Goal: Task Accomplishment & Management: Use online tool/utility

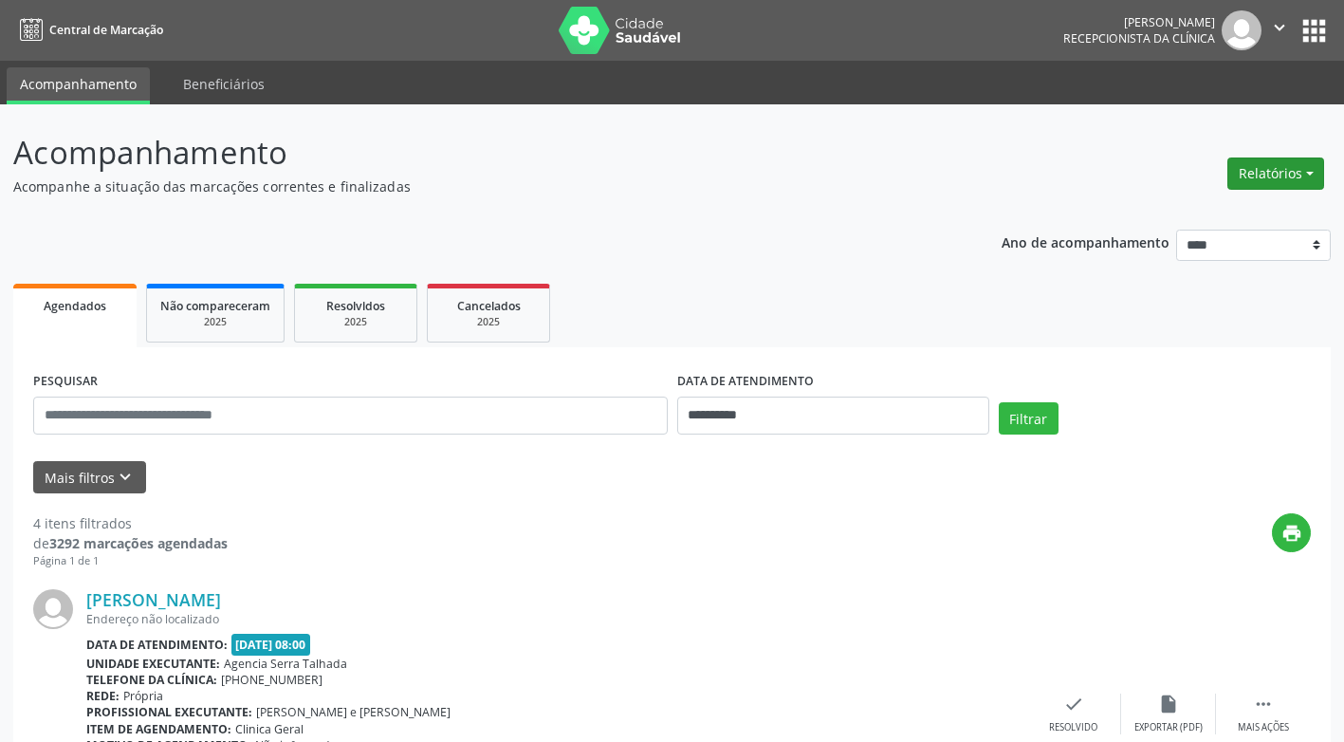
click at [1305, 170] on button "Relatórios" at bounding box center [1276, 173] width 97 height 32
click at [1158, 221] on link "Agendamentos" at bounding box center [1223, 214] width 204 height 27
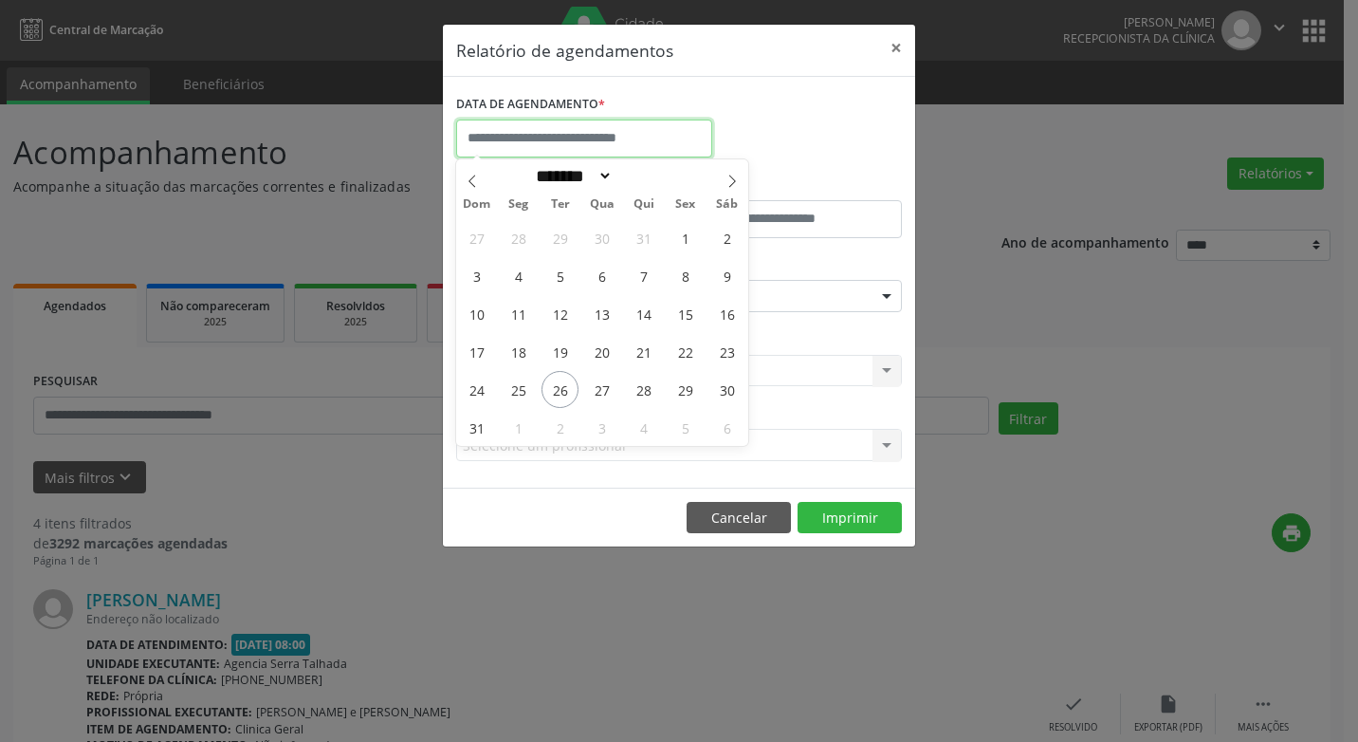
click at [691, 139] on input "text" at bounding box center [584, 139] width 256 height 38
click at [645, 393] on span "28" at bounding box center [643, 389] width 37 height 37
type input "**********"
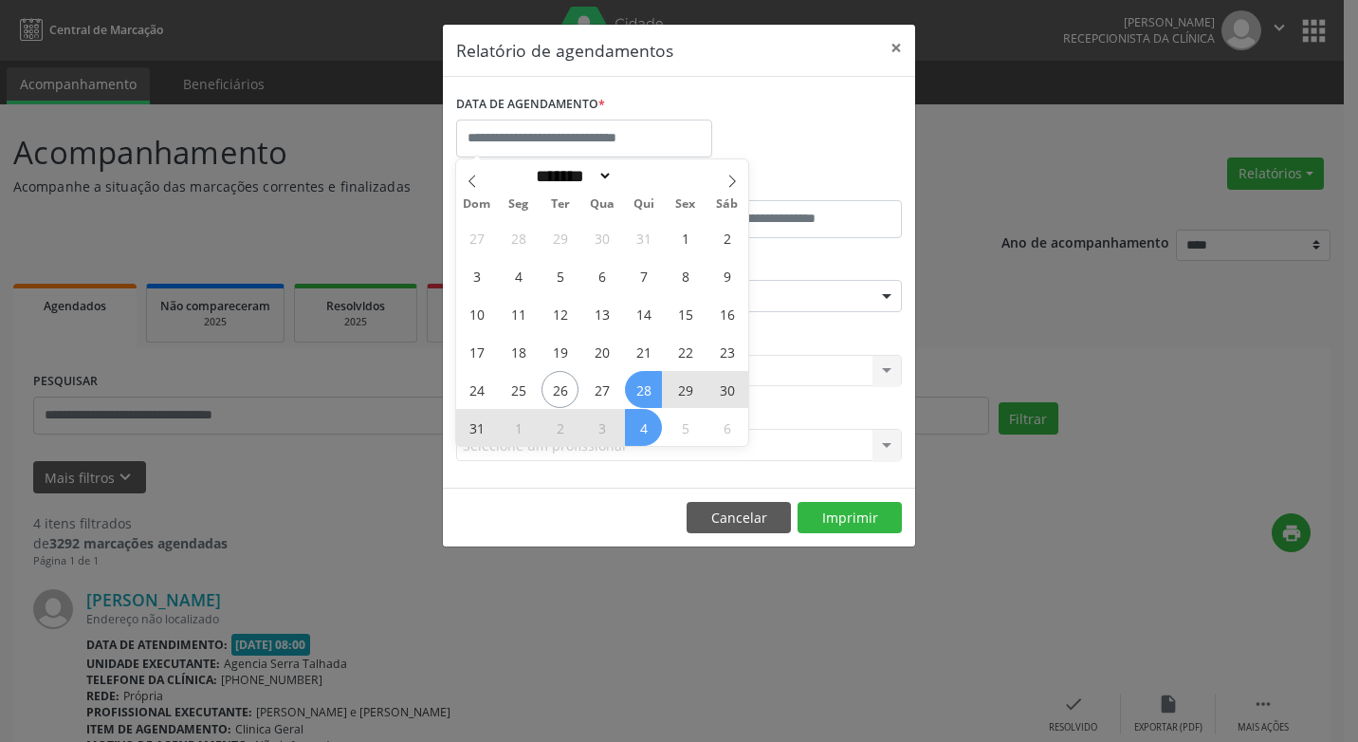
click at [968, 453] on div "Relatório de agendamentos × DATA DE AGENDAMENTO * De ATÉ ESPECIALIDADE Selecion…" at bounding box center [679, 371] width 1358 height 742
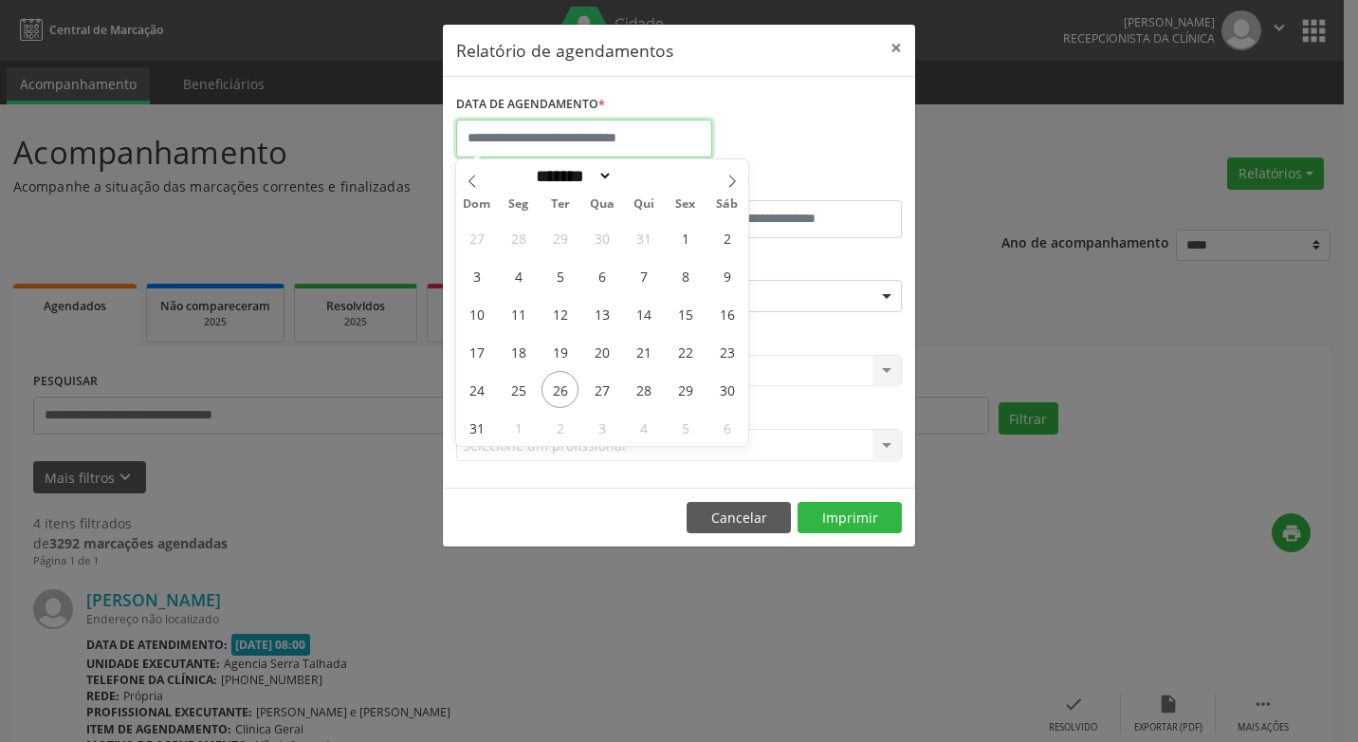
click at [670, 141] on input "text" at bounding box center [584, 139] width 256 height 38
click at [648, 391] on span "28" at bounding box center [643, 389] width 37 height 37
type input "**********"
click at [648, 391] on span "28" at bounding box center [643, 389] width 37 height 37
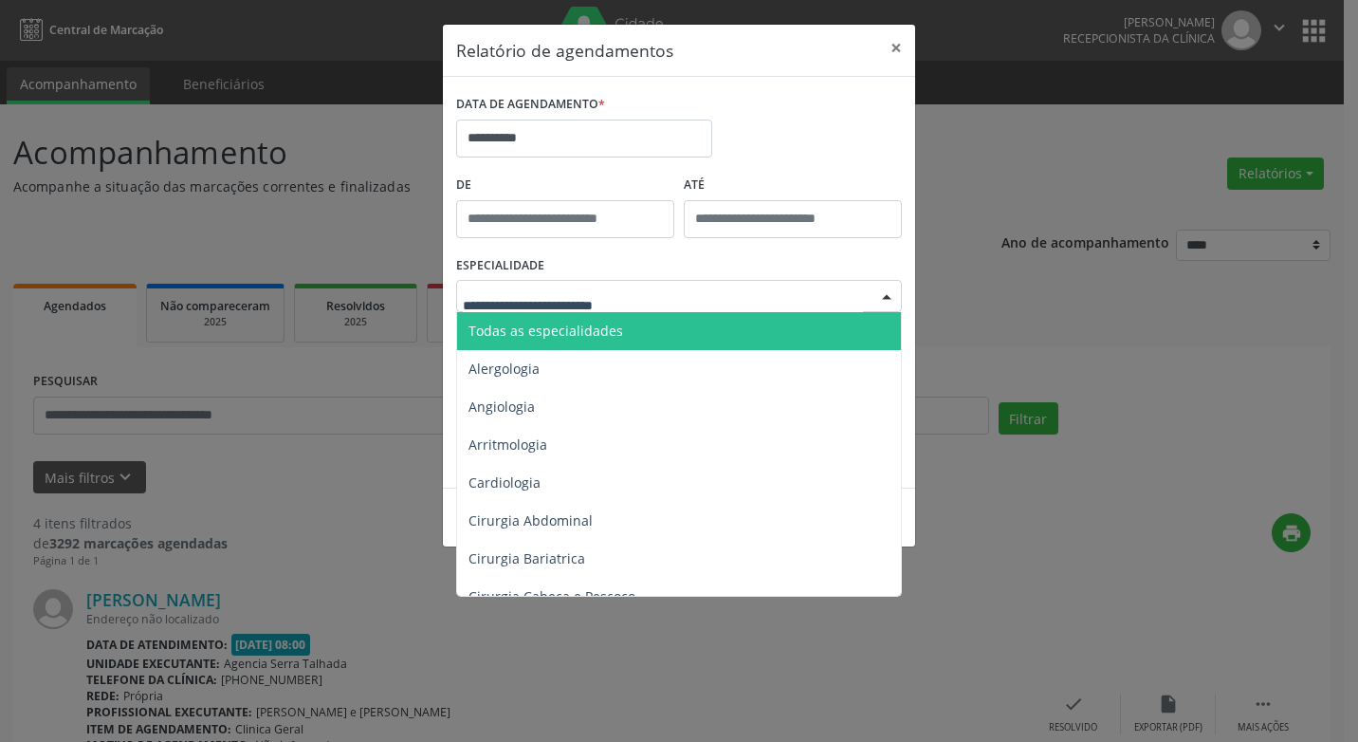
click at [889, 301] on div at bounding box center [887, 297] width 28 height 32
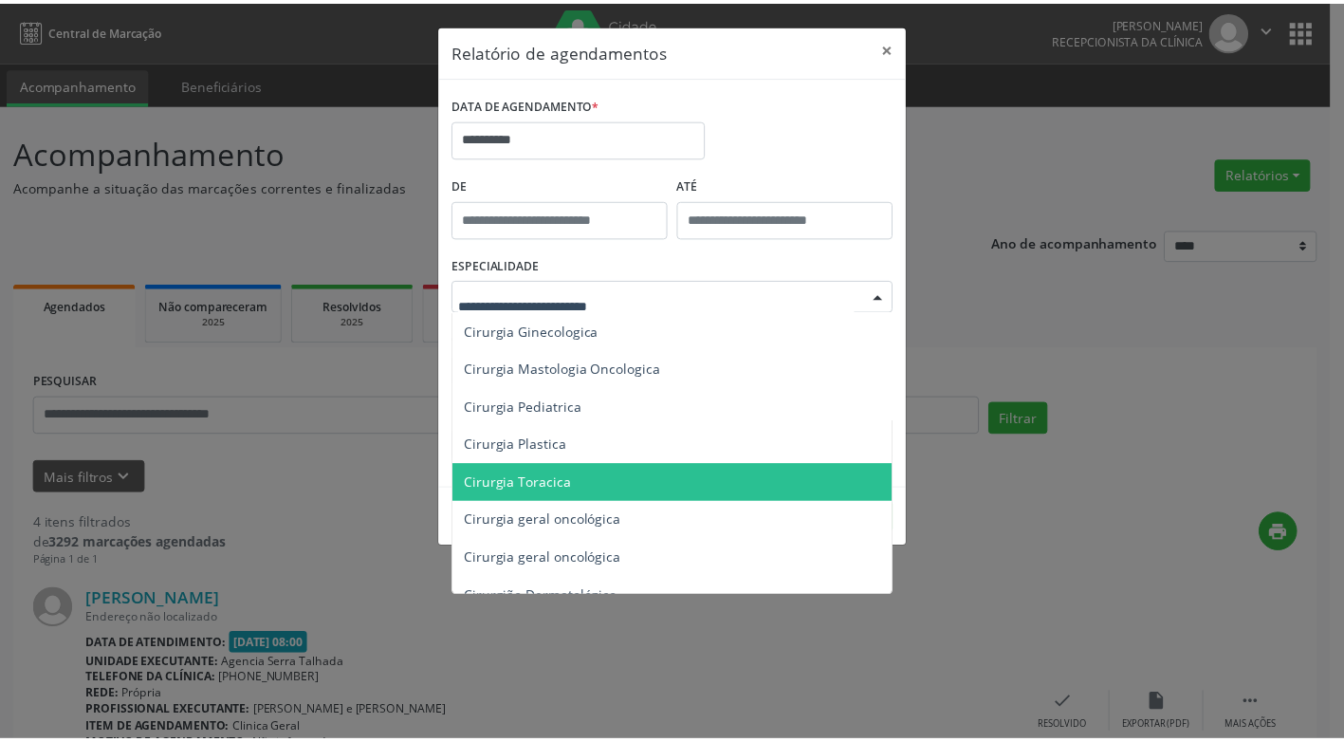
scroll to position [474, 0]
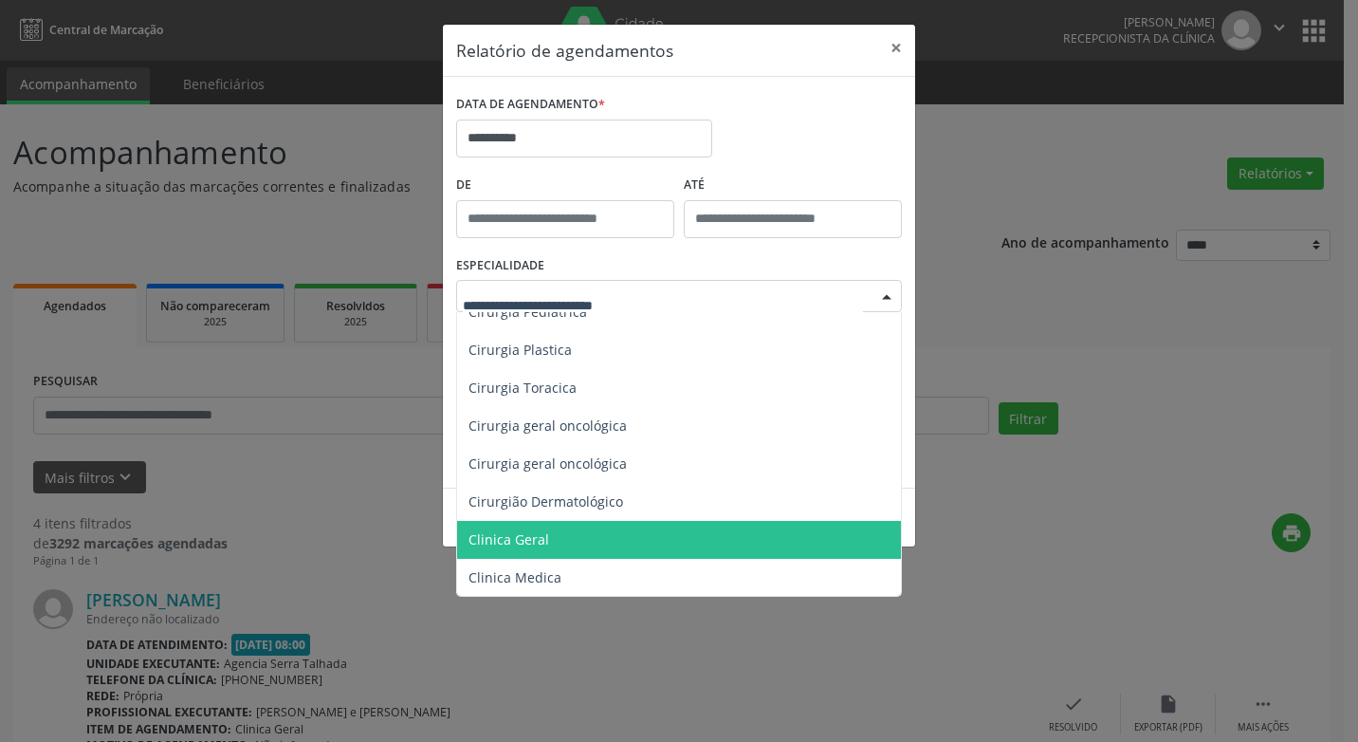
click at [511, 537] on span "Clinica Geral" at bounding box center [509, 539] width 81 height 18
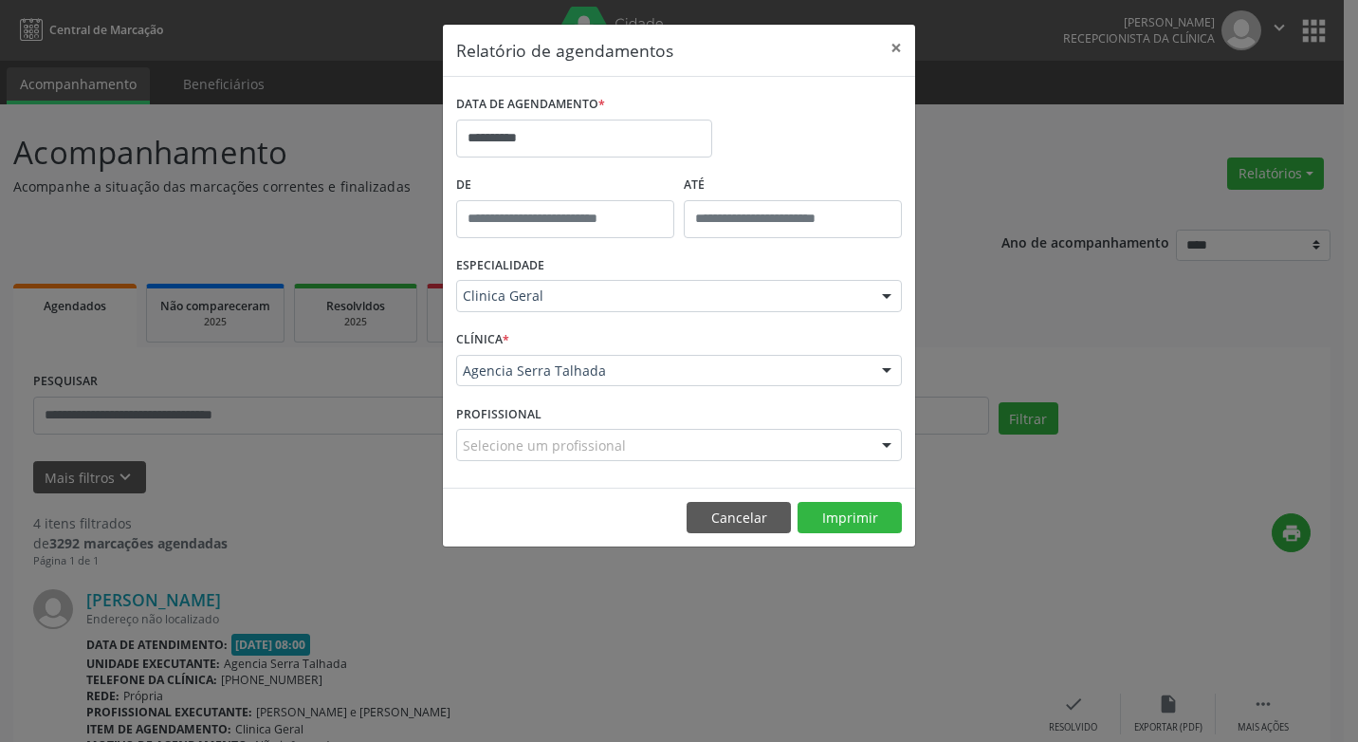
click at [882, 371] on div at bounding box center [887, 372] width 28 height 32
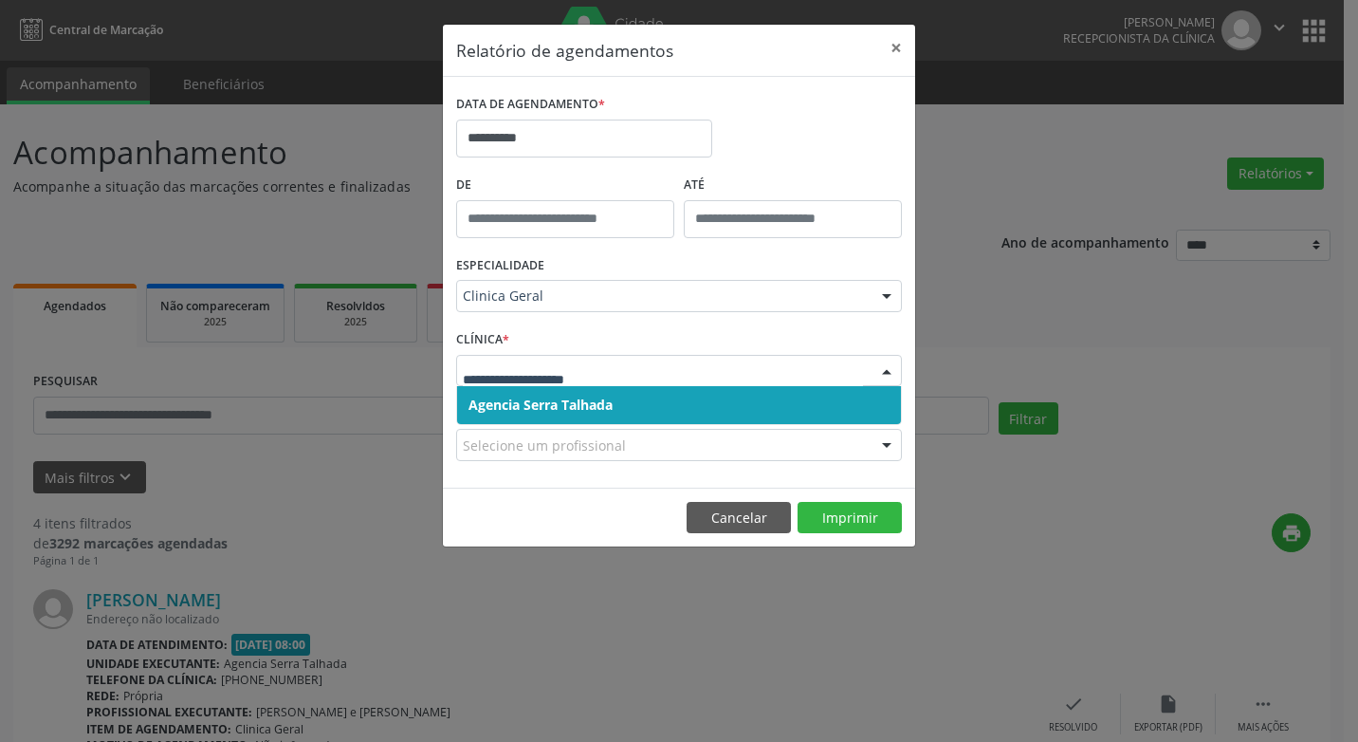
click at [593, 395] on span "Agencia Serra Talhada" at bounding box center [679, 405] width 444 height 38
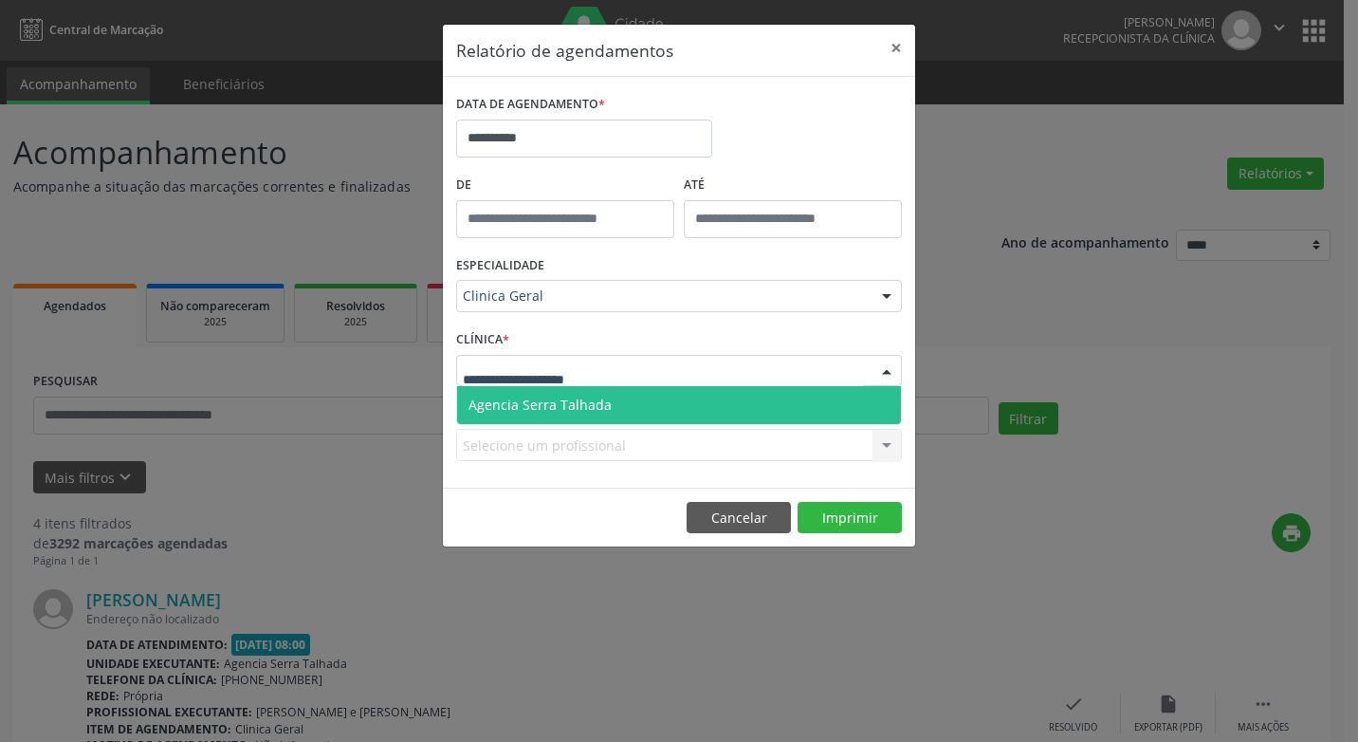
click at [883, 374] on div at bounding box center [887, 372] width 28 height 32
click at [573, 400] on span "Agencia Serra Talhada" at bounding box center [540, 405] width 143 height 18
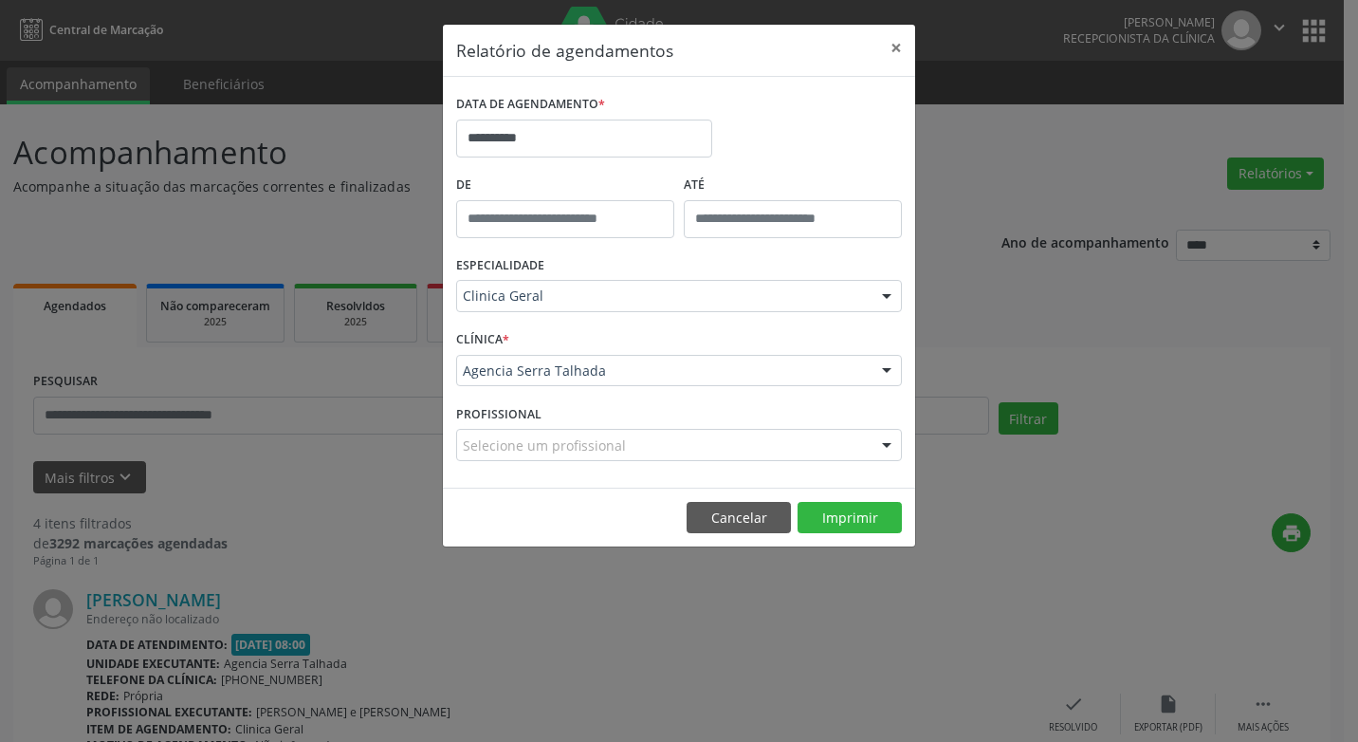
click at [881, 443] on div at bounding box center [887, 446] width 28 height 32
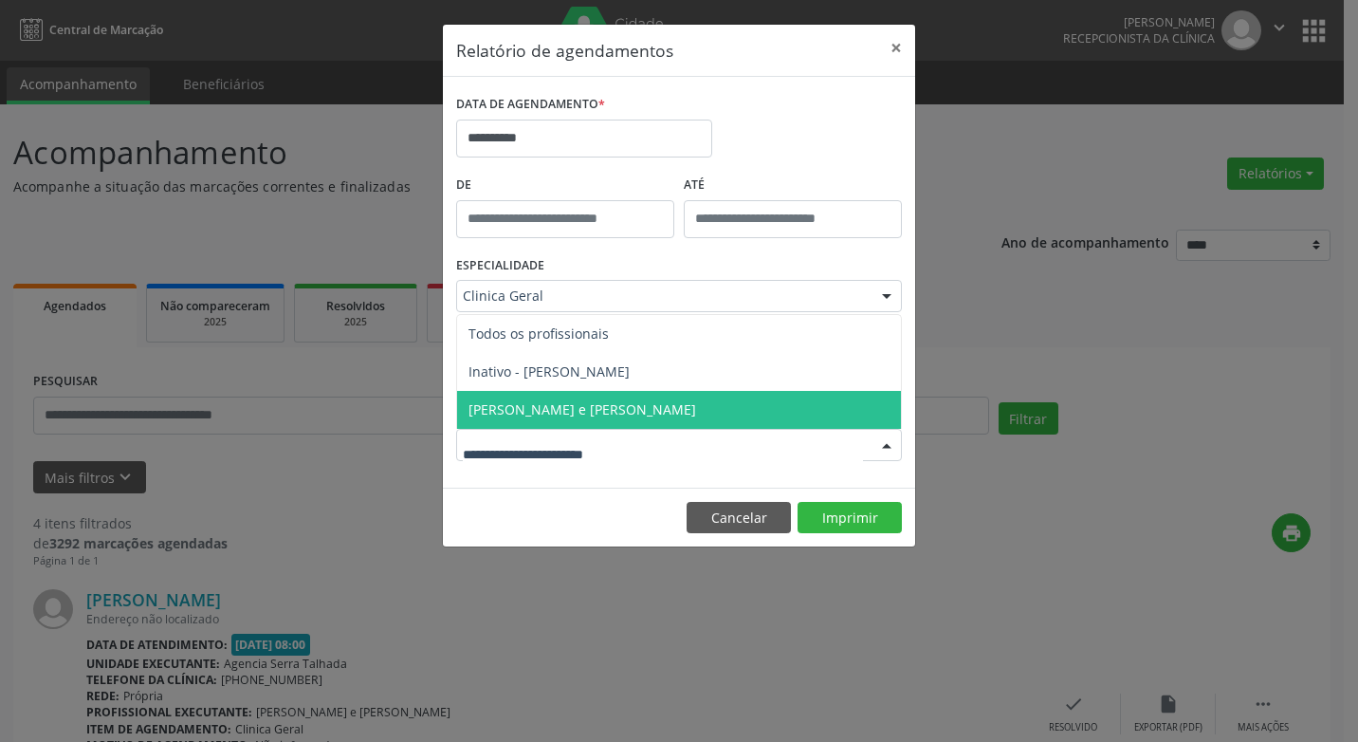
click at [556, 404] on span "[PERSON_NAME] e [PERSON_NAME]" at bounding box center [583, 409] width 228 height 18
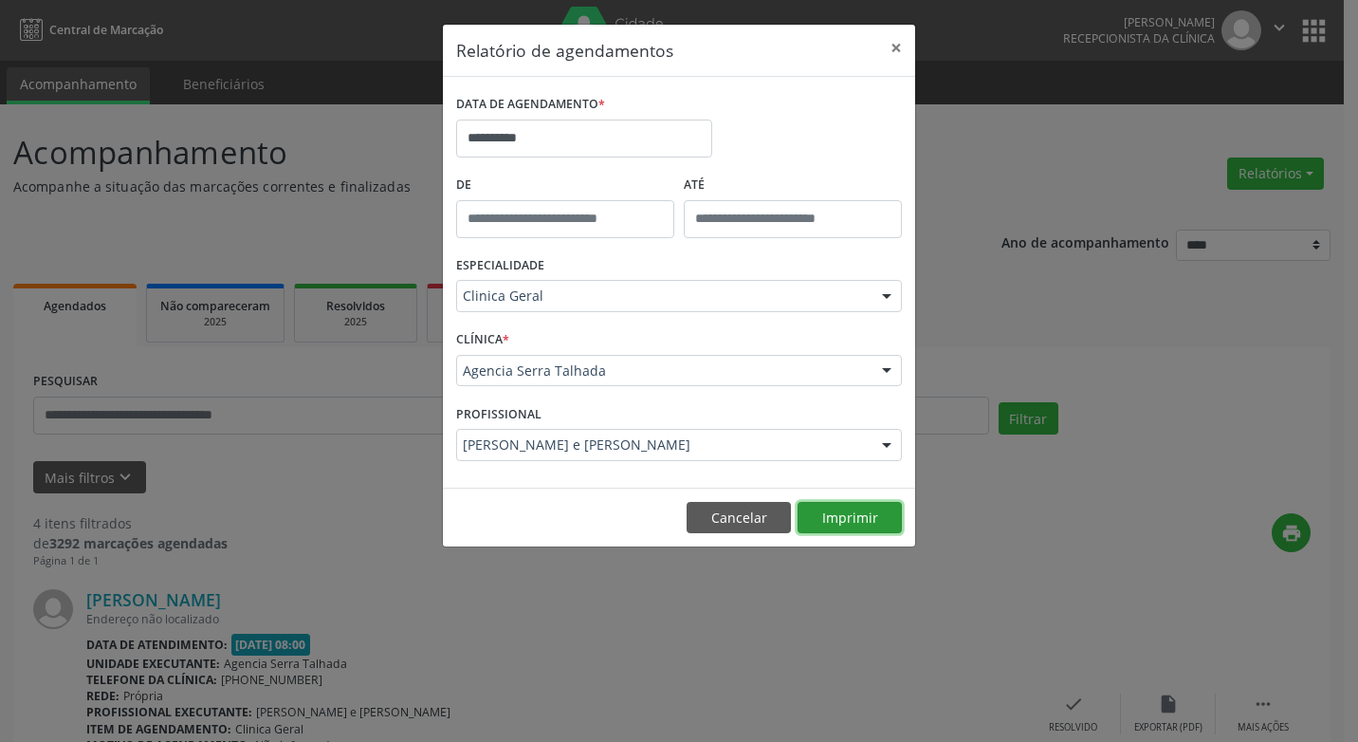
click at [840, 513] on button "Imprimir" at bounding box center [850, 518] width 104 height 32
click at [896, 46] on button "×" at bounding box center [896, 48] width 38 height 46
